Goal: Task Accomplishment & Management: Complete application form

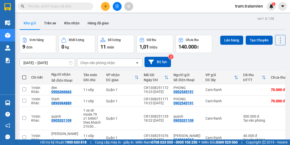
scroll to position [60, 0]
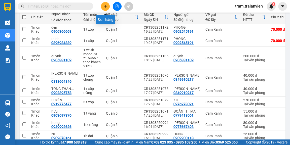
click at [107, 6] on icon "plus" at bounding box center [106, 7] width 4 height 4
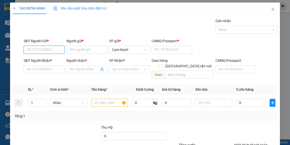
click at [49, 50] on input "SĐT Người Gửi *" at bounding box center [44, 50] width 41 height 8
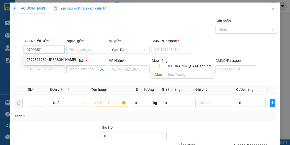
click at [48, 58] on div "0799357939 - [PERSON_NAME]" at bounding box center [51, 60] width 50 height 6
type input "0799357939"
type input "[PERSON_NAME]"
type input "1"
type input "0766663320"
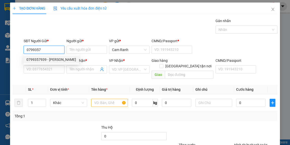
type input "[PERSON_NAME]"
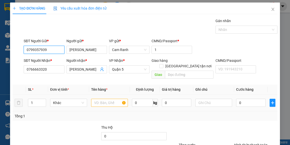
type input "0799357939"
click at [98, 99] on input "text" at bounding box center [109, 103] width 37 height 8
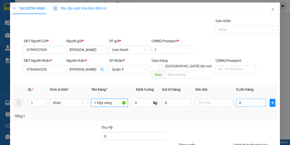
type input "1 hộp vàng"
click at [255, 99] on input "0" at bounding box center [250, 103] width 29 height 8
type input "3"
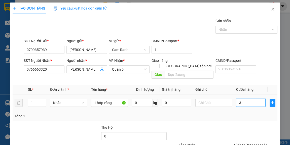
type input "30"
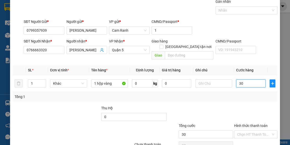
scroll to position [40, 0]
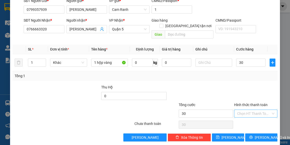
type input "30.000"
click at [247, 110] on input "Hình thức thanh toán" at bounding box center [254, 114] width 34 height 8
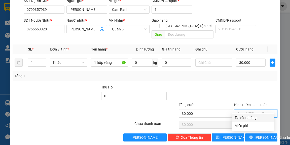
click at [248, 118] on div "Tại văn phòng" at bounding box center [253, 118] width 37 height 6
type input "0"
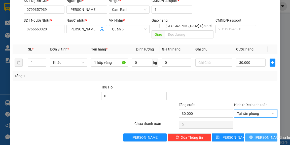
click at [261, 135] on span "[PERSON_NAME] và In" at bounding box center [272, 138] width 35 height 6
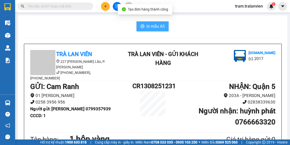
click at [144, 26] on button "In mẫu A5" at bounding box center [153, 26] width 32 height 10
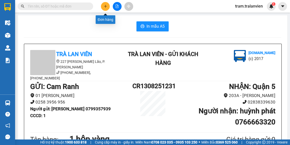
click at [104, 7] on icon "plus" at bounding box center [106, 7] width 4 height 4
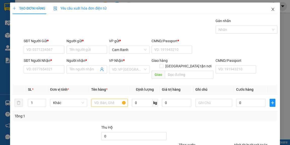
click at [270, 7] on span "Close" at bounding box center [273, 10] width 14 height 14
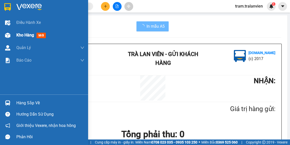
click at [27, 37] on span "Kho hàng" at bounding box center [25, 35] width 18 height 5
